Goal: Find specific page/section: Find specific page/section

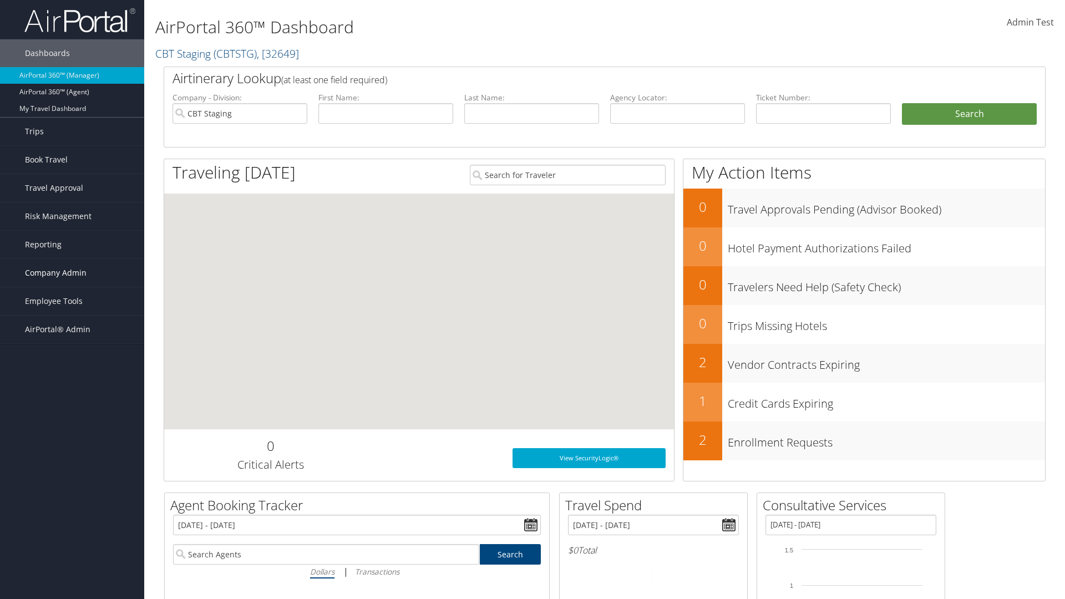
click at [72, 273] on span "Company Admin" at bounding box center [56, 273] width 62 height 28
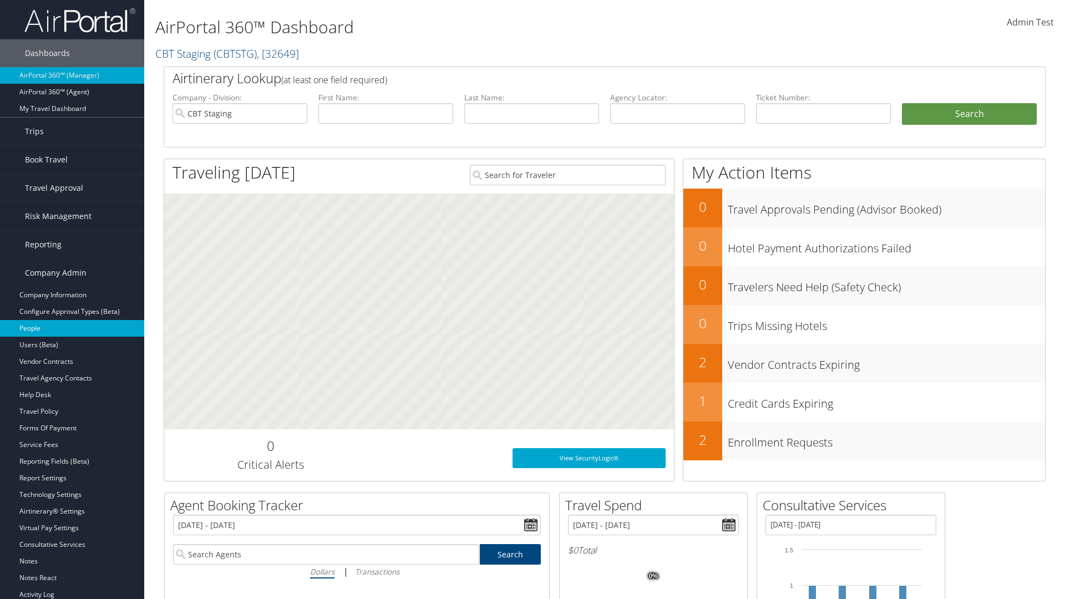
click at [72, 328] on link "People" at bounding box center [72, 328] width 144 height 17
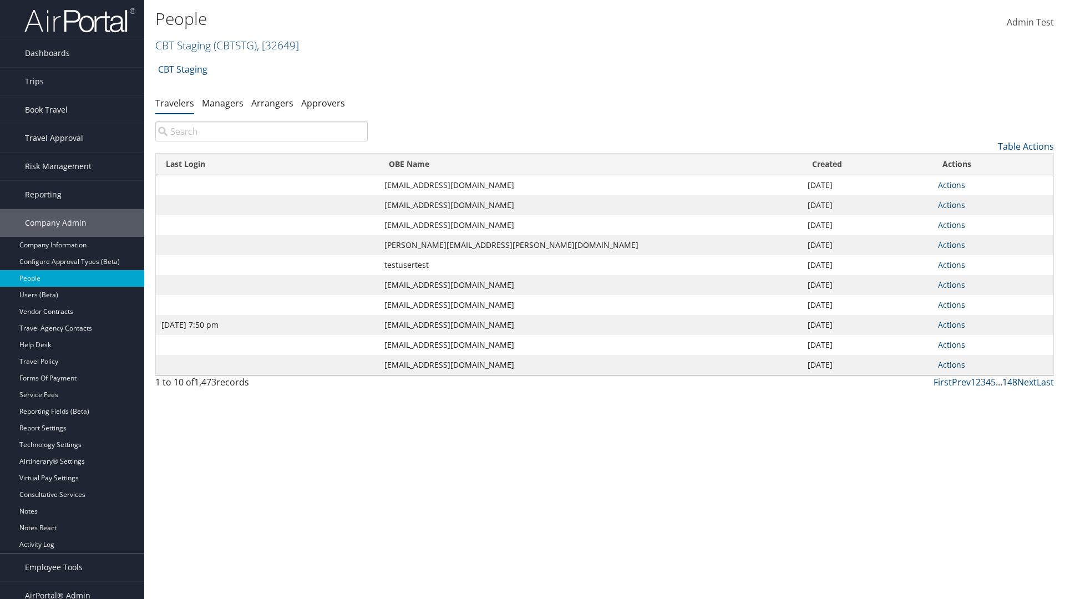
click at [261, 131] on input "search" at bounding box center [261, 131] width 212 height 20
type input "[DATE] 7:50 pm"
